Goal: Information Seeking & Learning: Learn about a topic

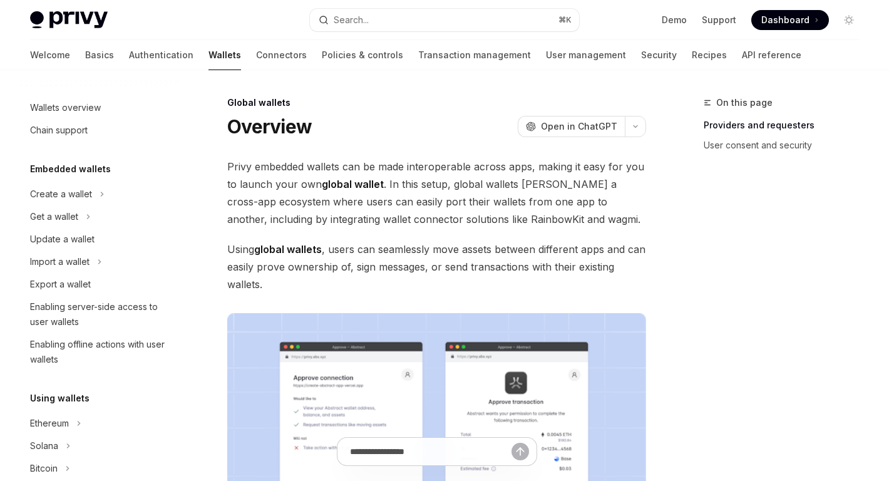
scroll to position [594, 0]
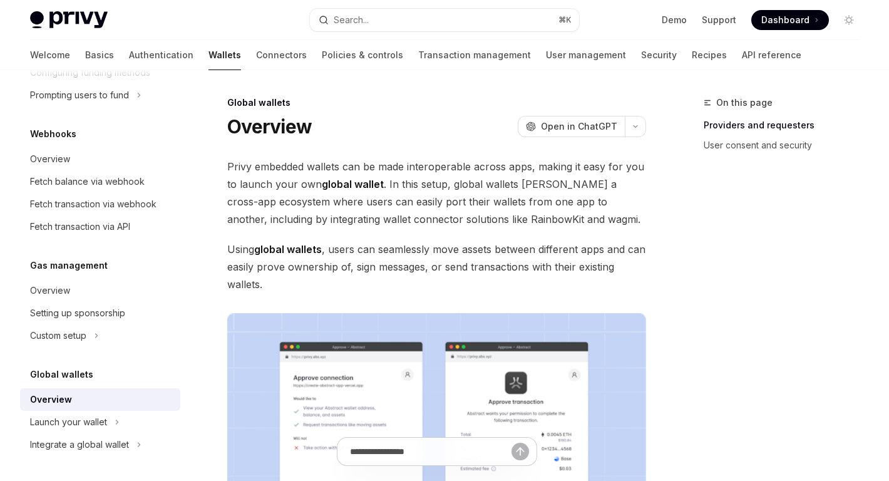
type textarea "*"
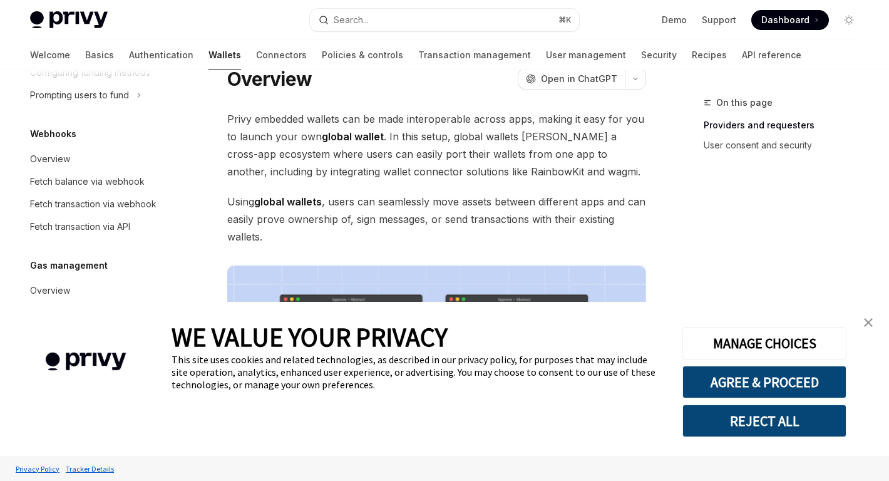
scroll to position [49, 0]
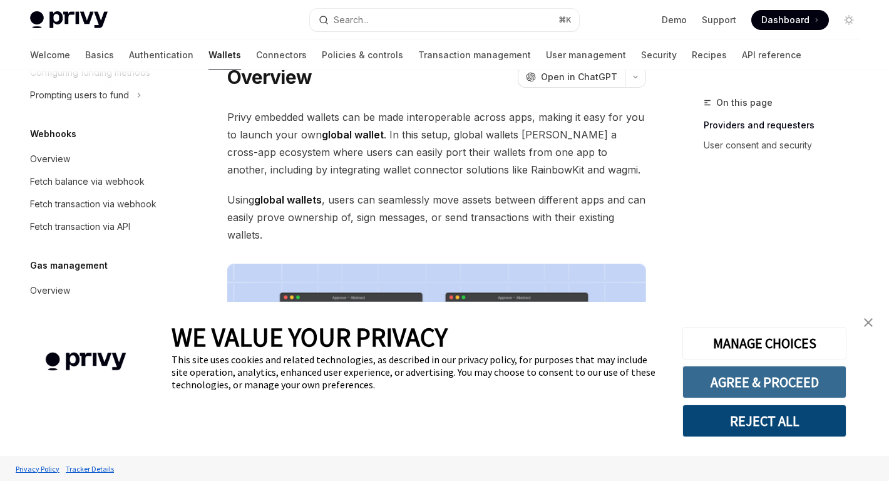
click at [788, 382] on button "AGREE & PROCEED" at bounding box center [764, 381] width 164 height 33
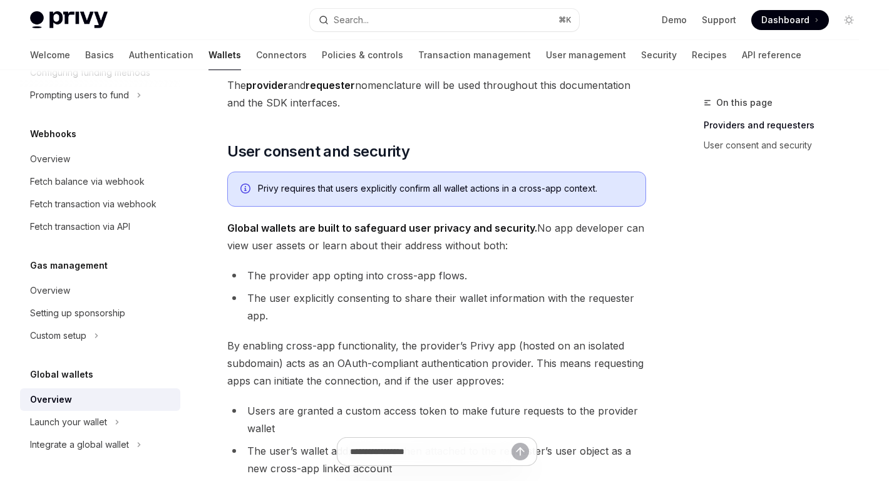
scroll to position [714, 0]
